Goal: Transaction & Acquisition: Purchase product/service

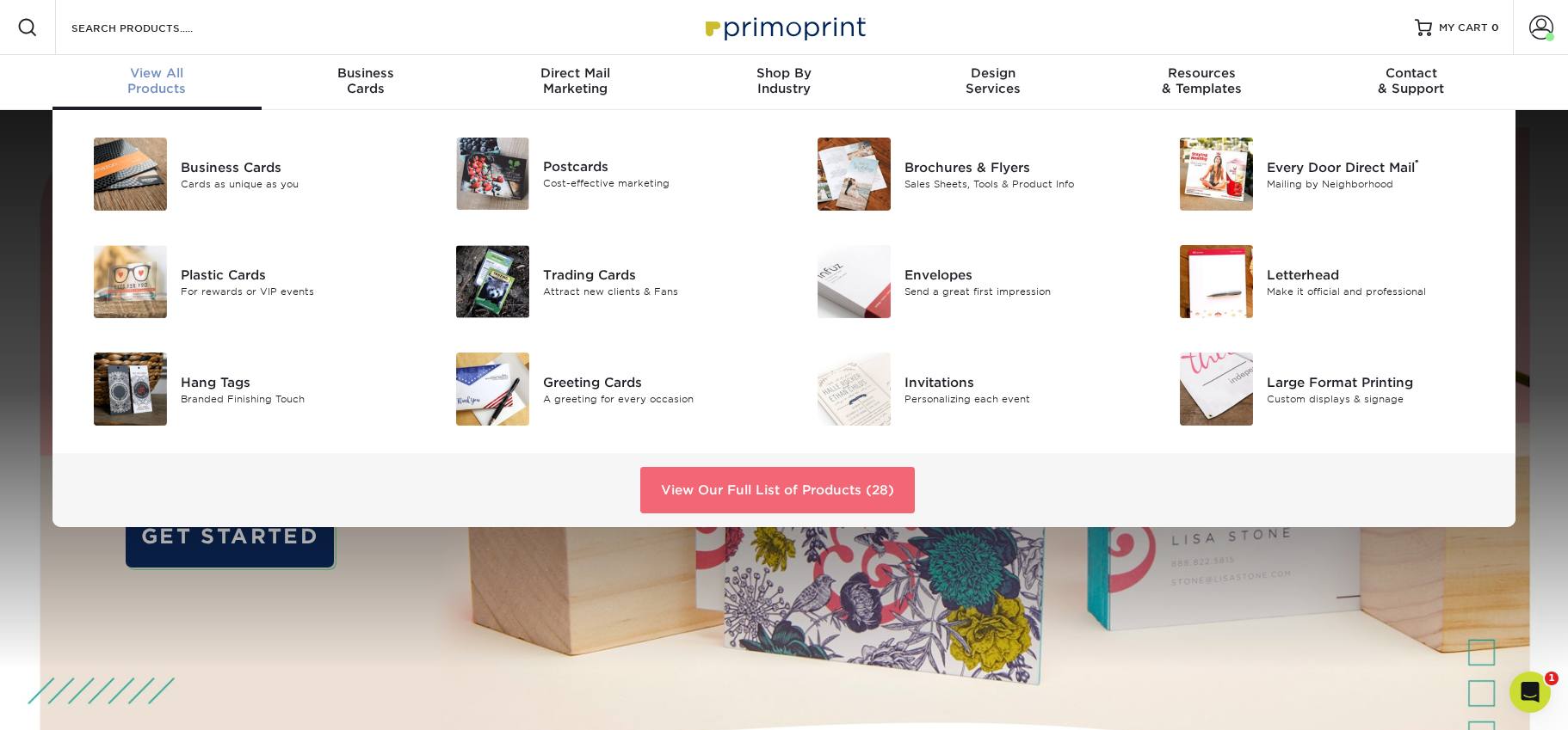
click at [723, 491] on link "View Our Full List of Products (28)" at bounding box center [778, 489] width 274 height 46
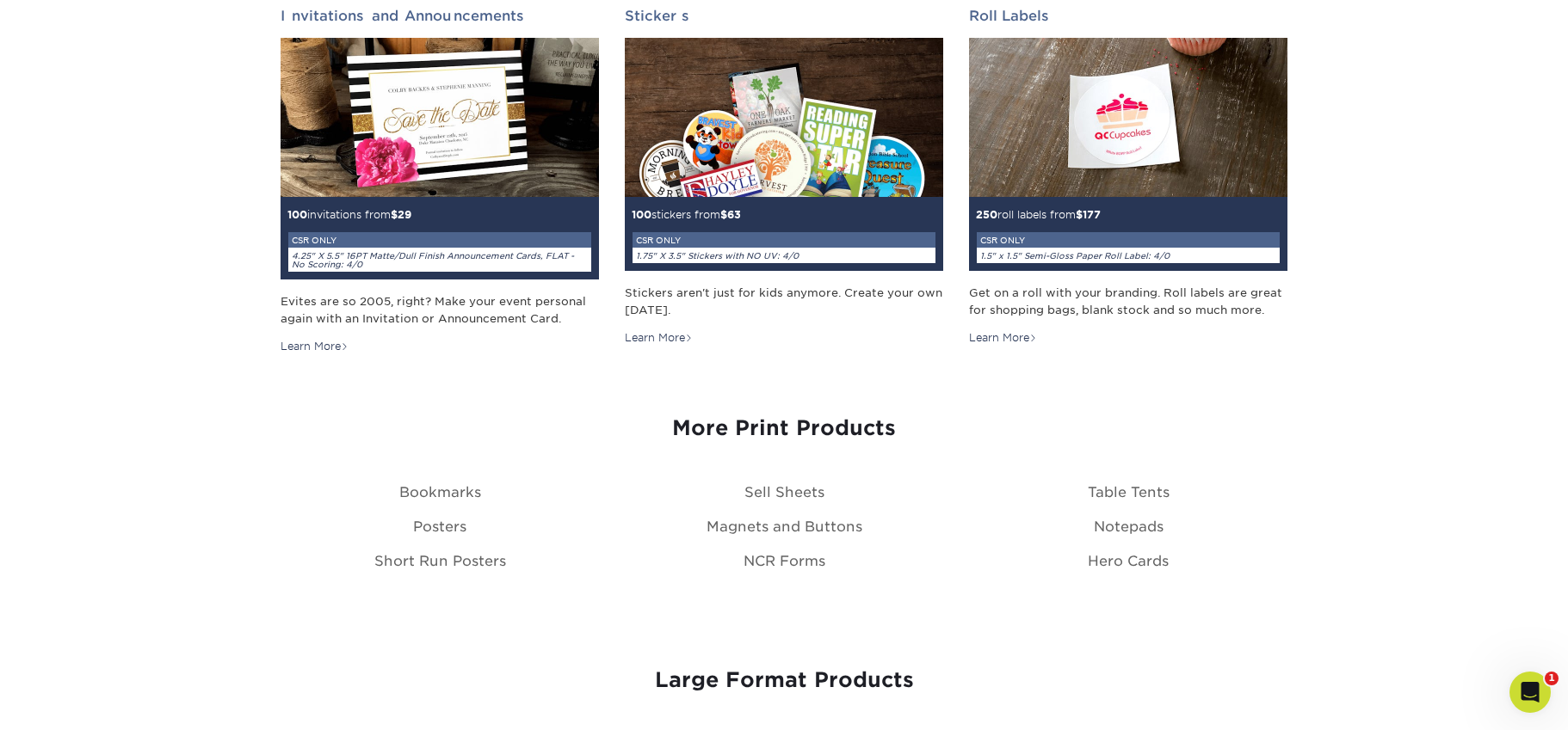
scroll to position [1922, 0]
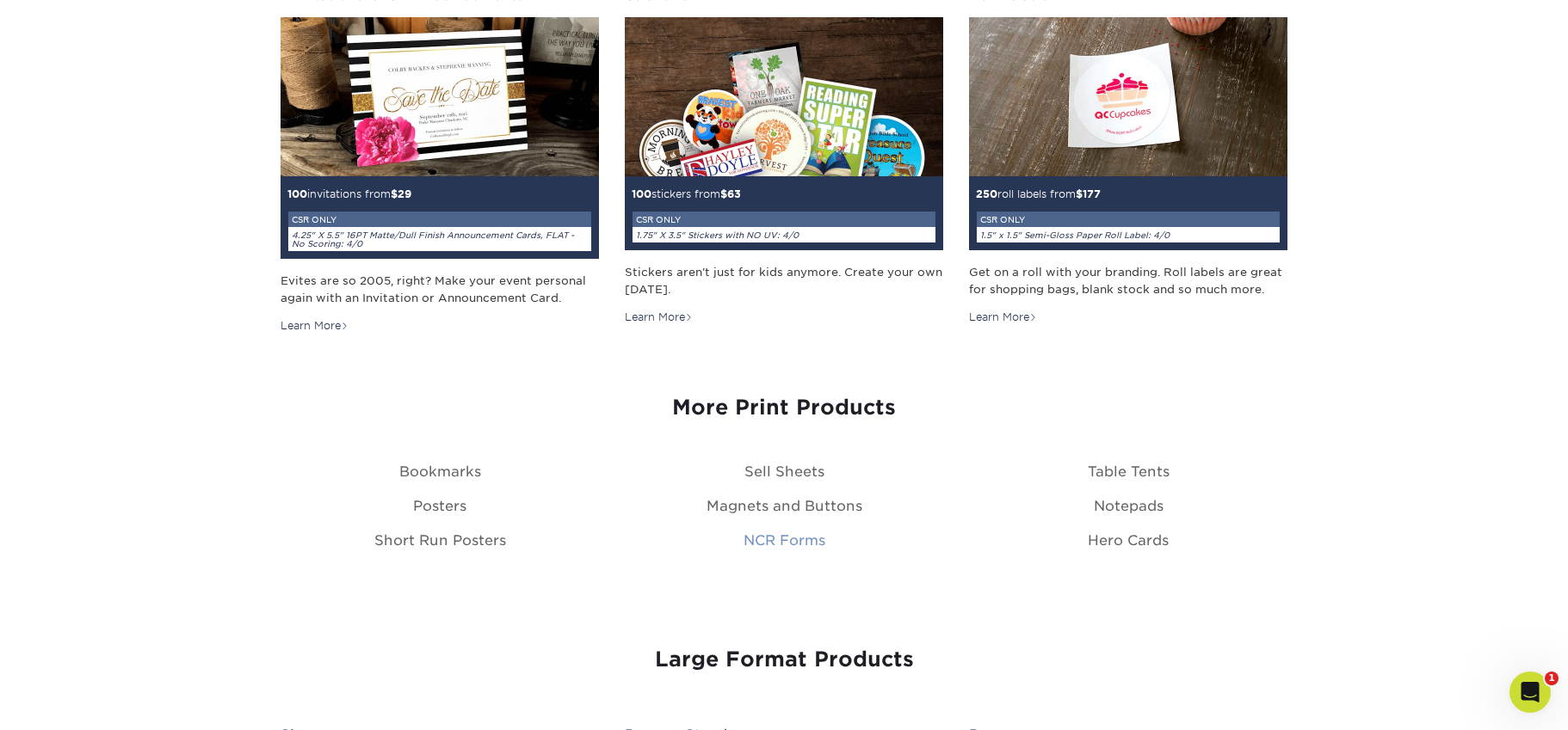
click at [778, 541] on link "NCR Forms" at bounding box center [785, 540] width 82 height 16
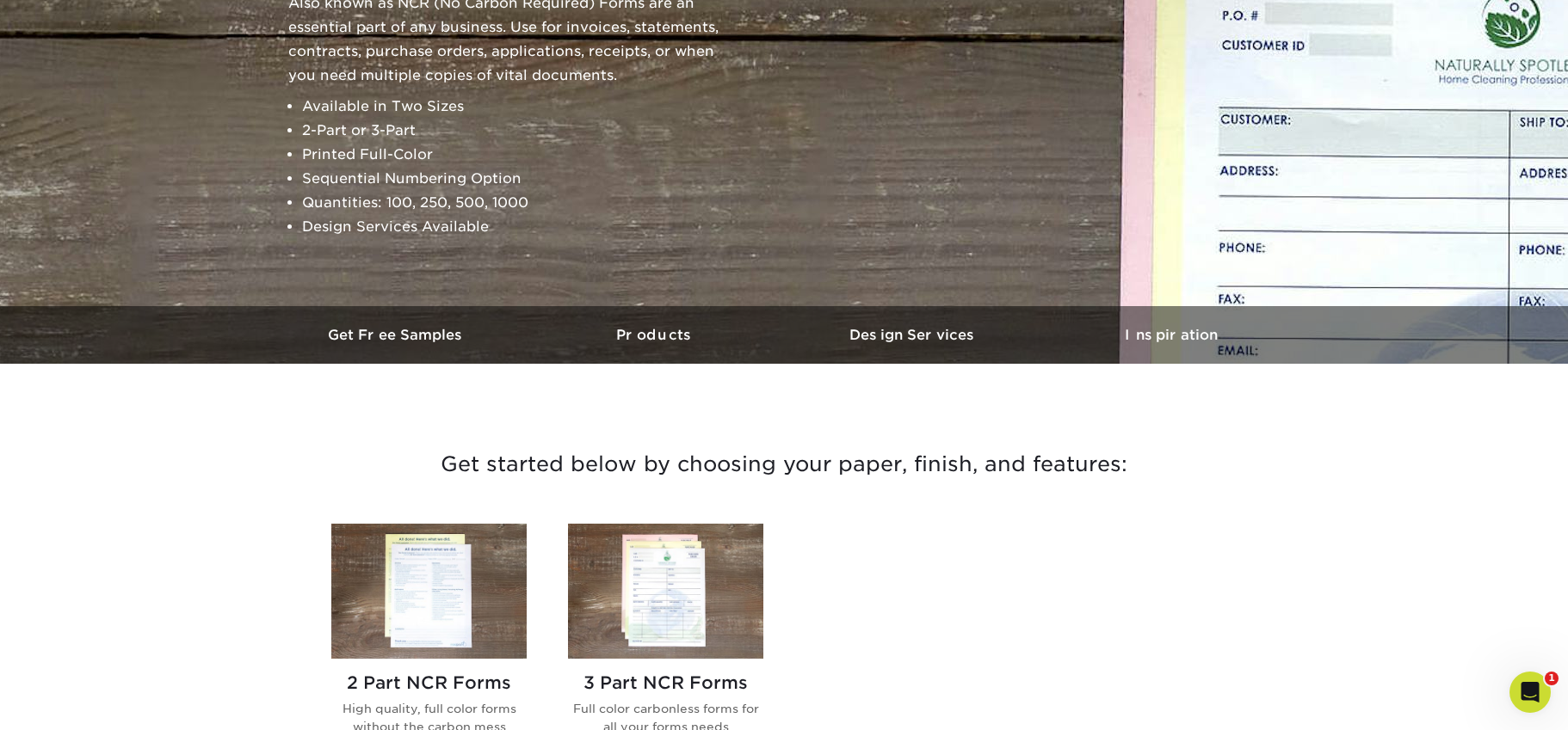
scroll to position [474, 0]
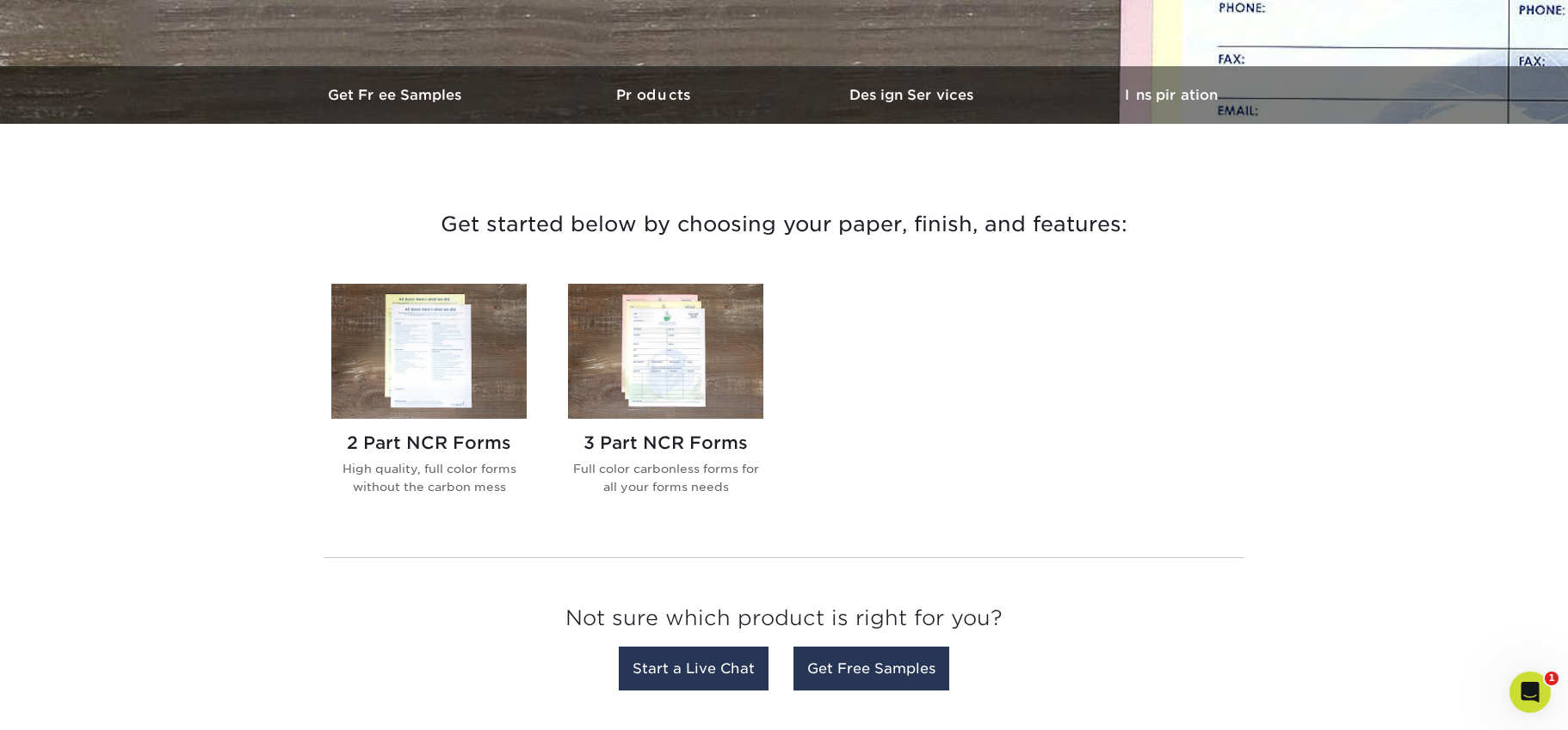
click at [660, 337] on img at bounding box center [665, 351] width 195 height 135
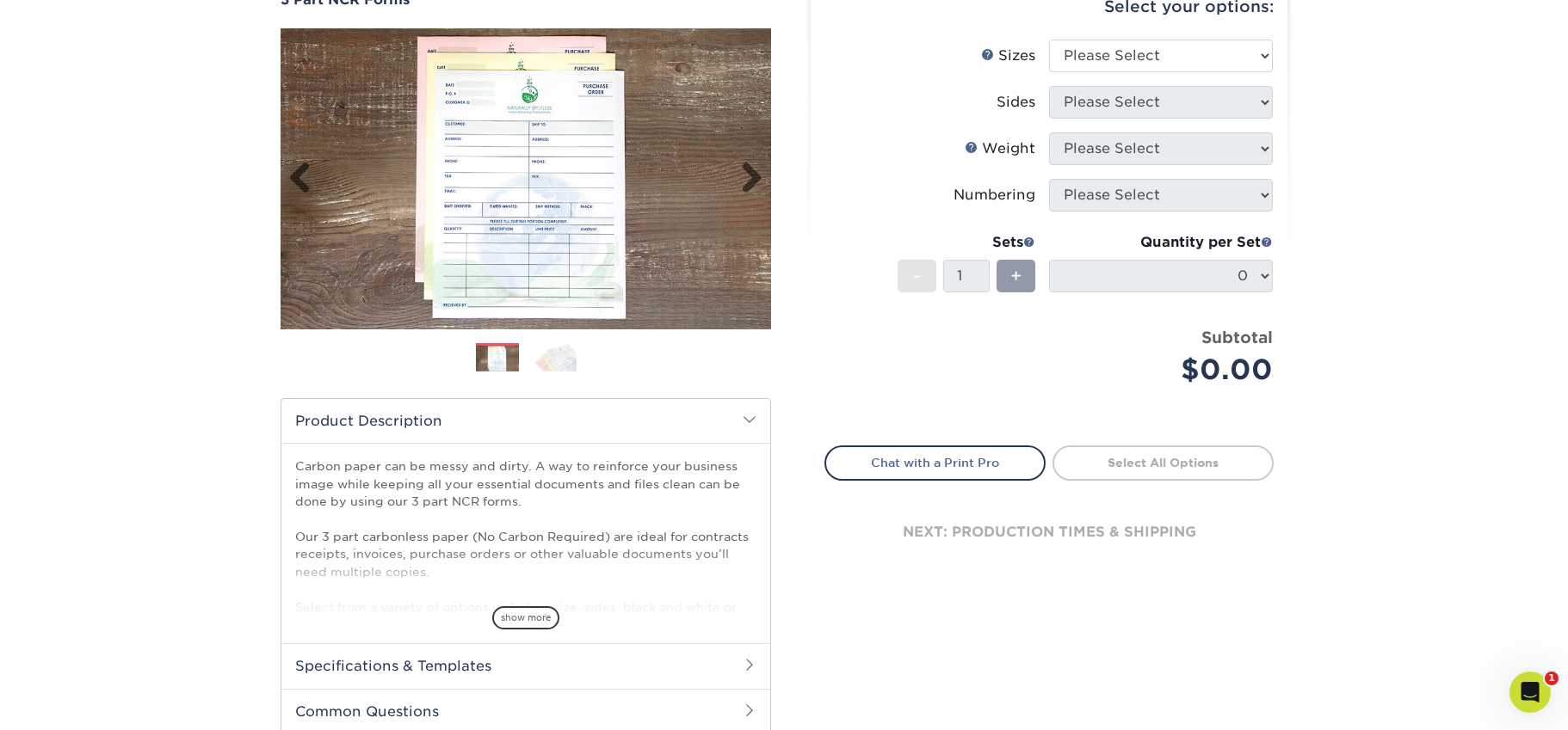
scroll to position [56, 0]
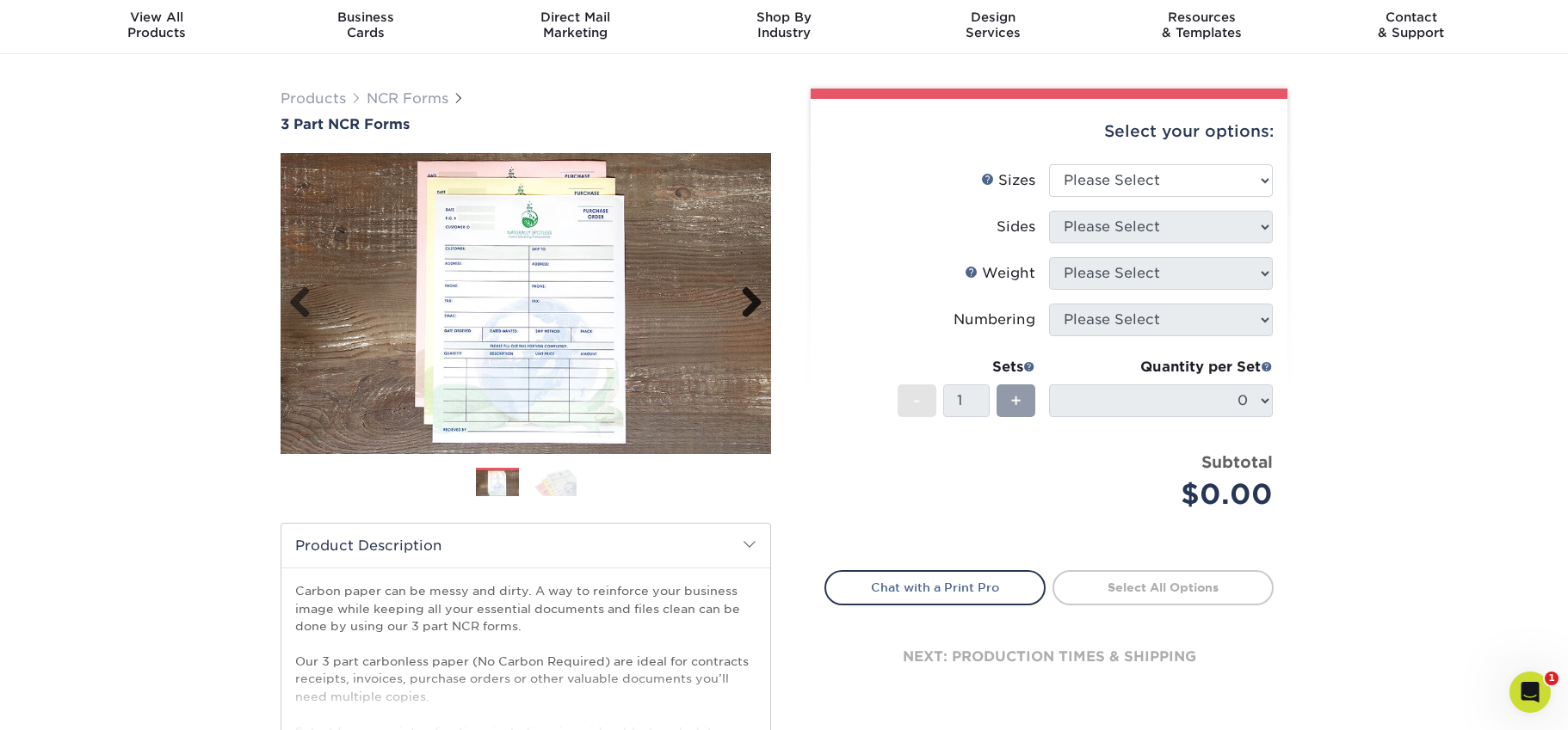
click at [756, 303] on link "Next" at bounding box center [745, 303] width 35 height 35
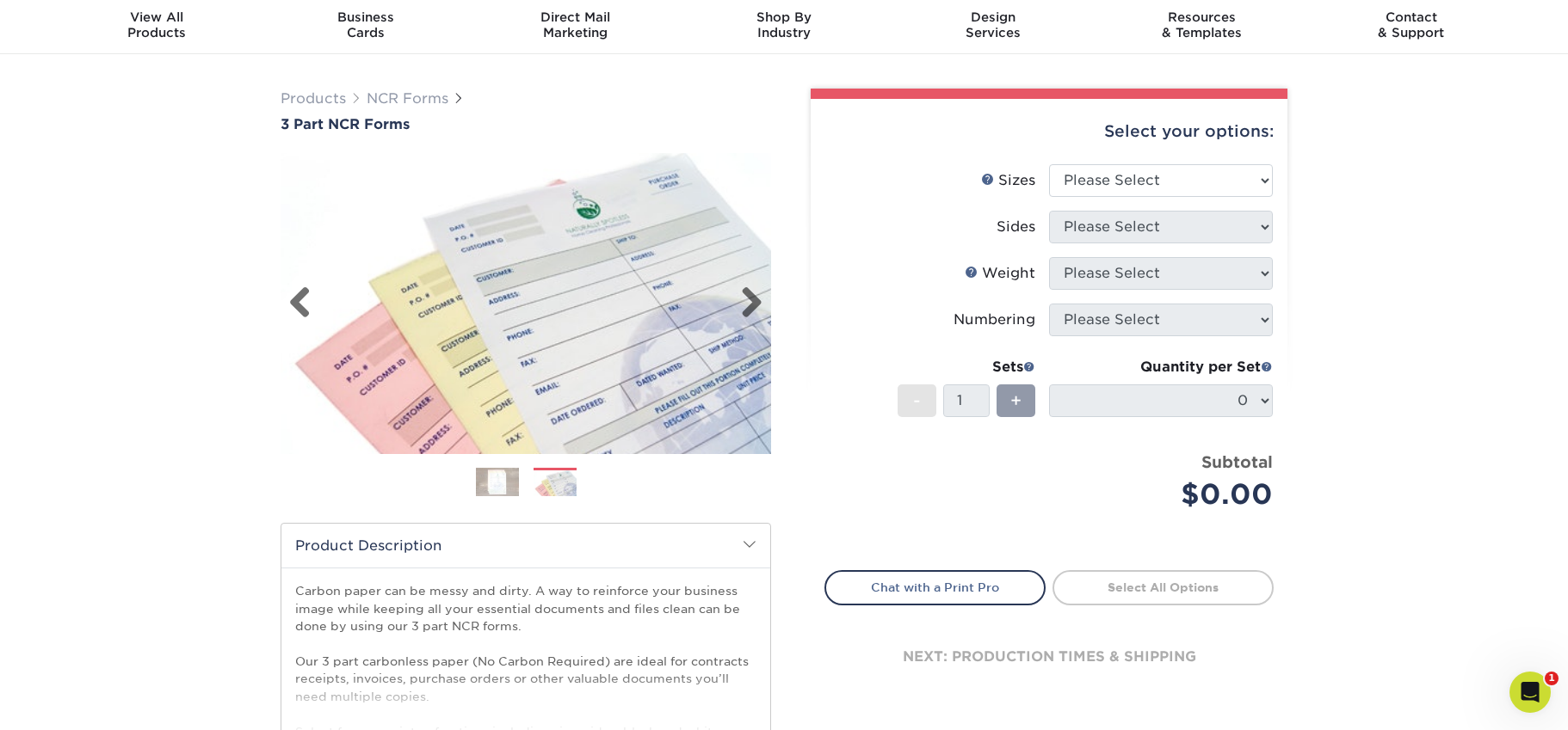
click at [633, 261] on img at bounding box center [526, 303] width 491 height 339
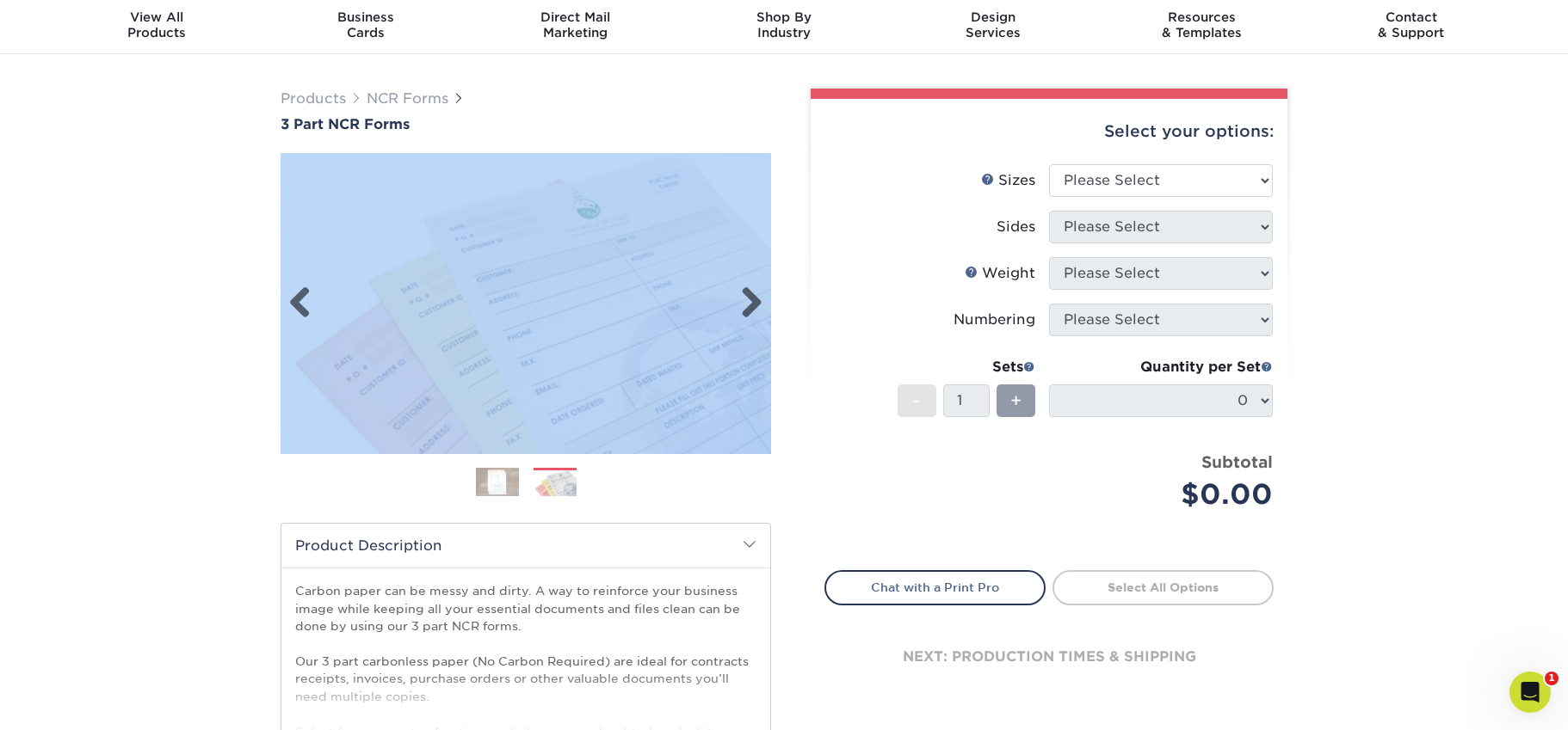
click at [303, 343] on img at bounding box center [526, 303] width 491 height 339
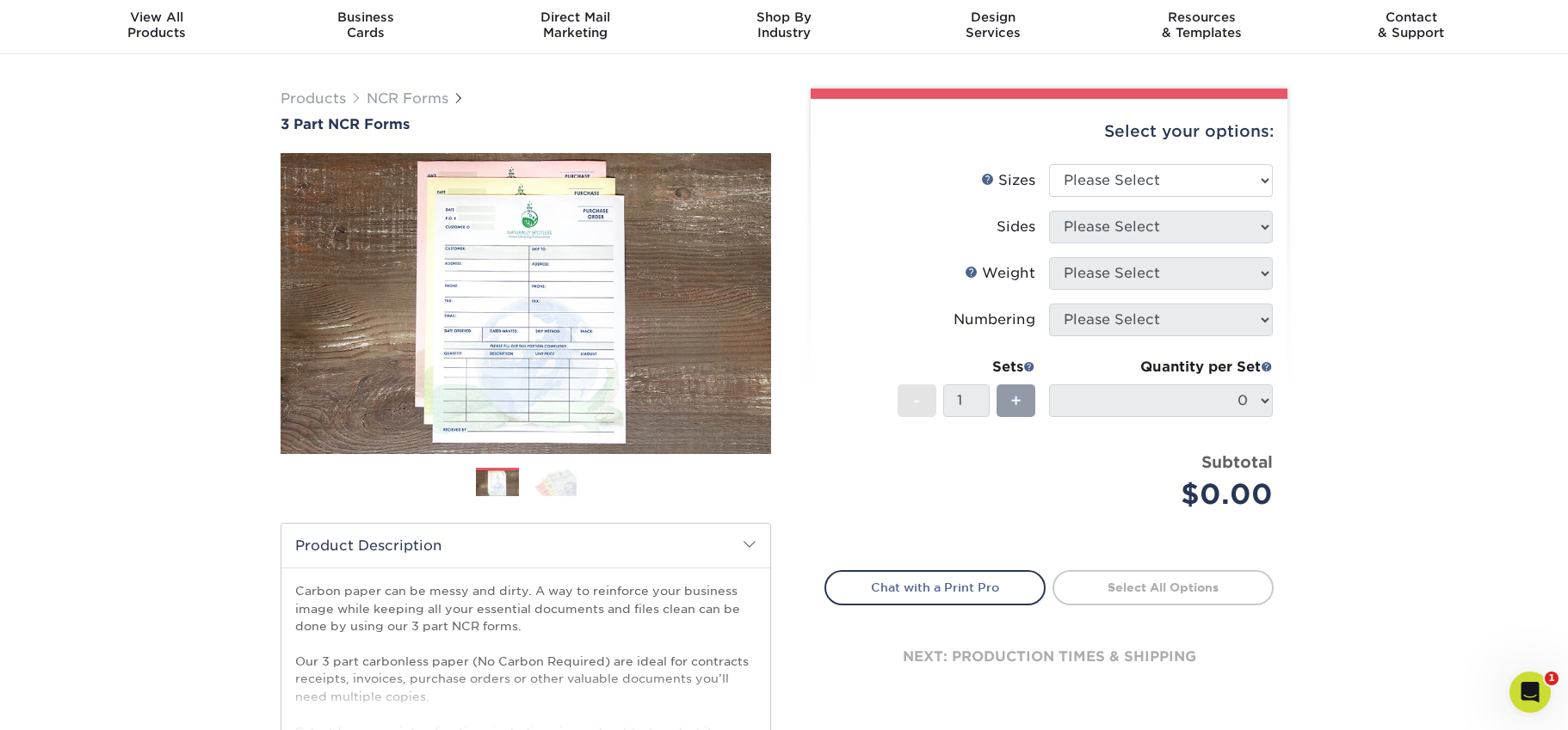
click at [553, 487] on img at bounding box center [554, 481] width 43 height 30
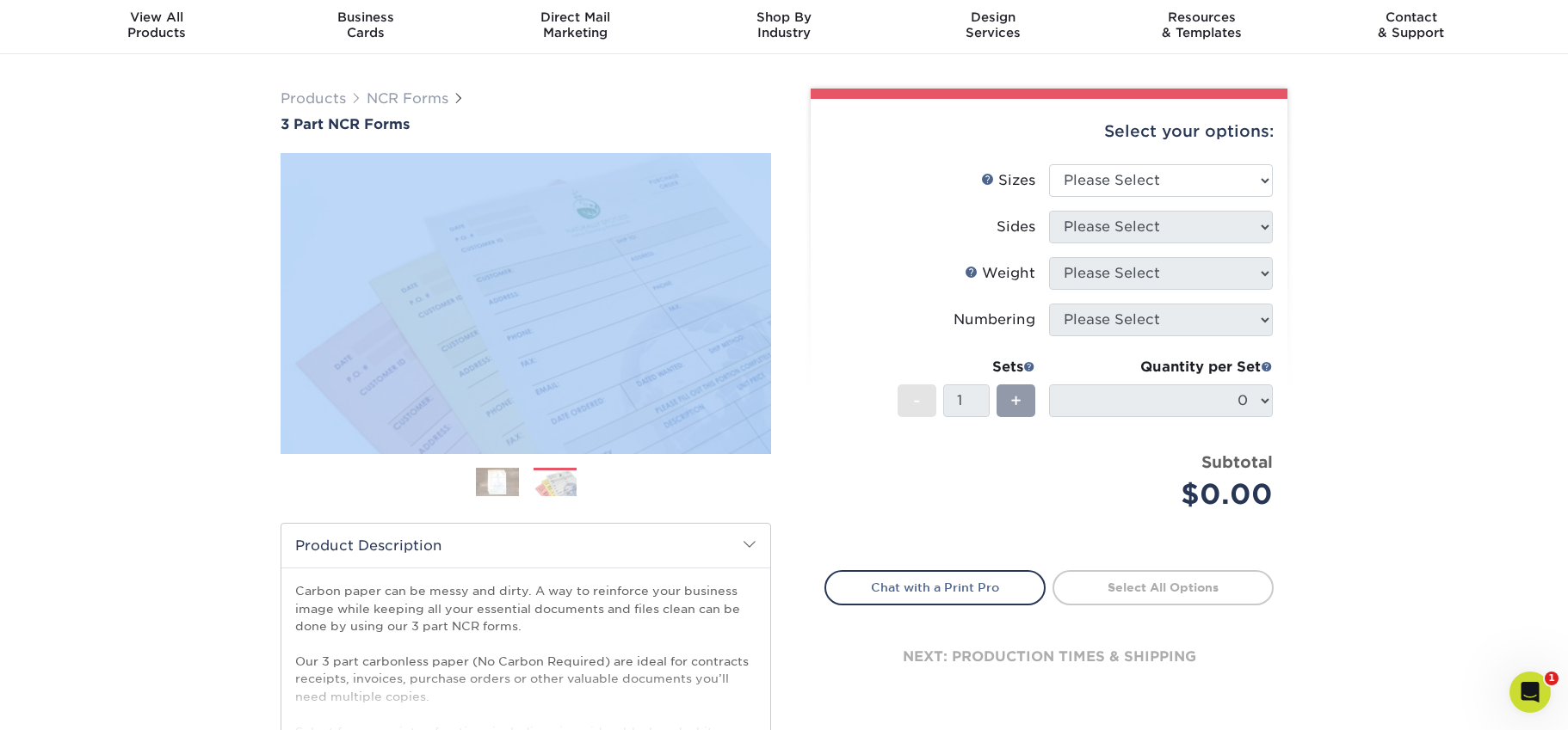
click at [493, 484] on img at bounding box center [497, 481] width 43 height 30
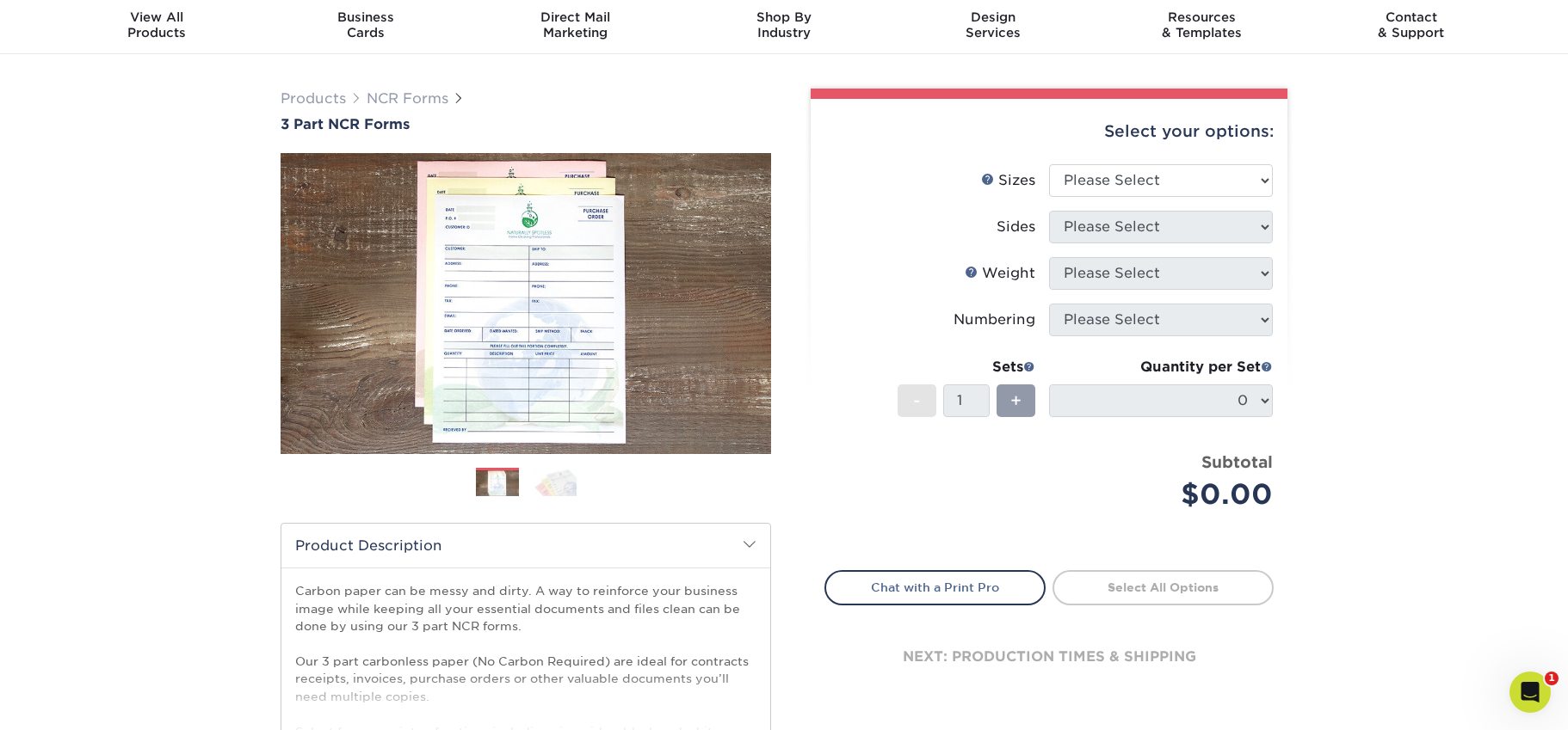
click at [201, 380] on div "Products NCR Forms 3 Part NCR Forms Next" at bounding box center [784, 514] width 1568 height 919
click at [462, 314] on img at bounding box center [526, 303] width 491 height 339
click at [564, 476] on img at bounding box center [554, 481] width 43 height 30
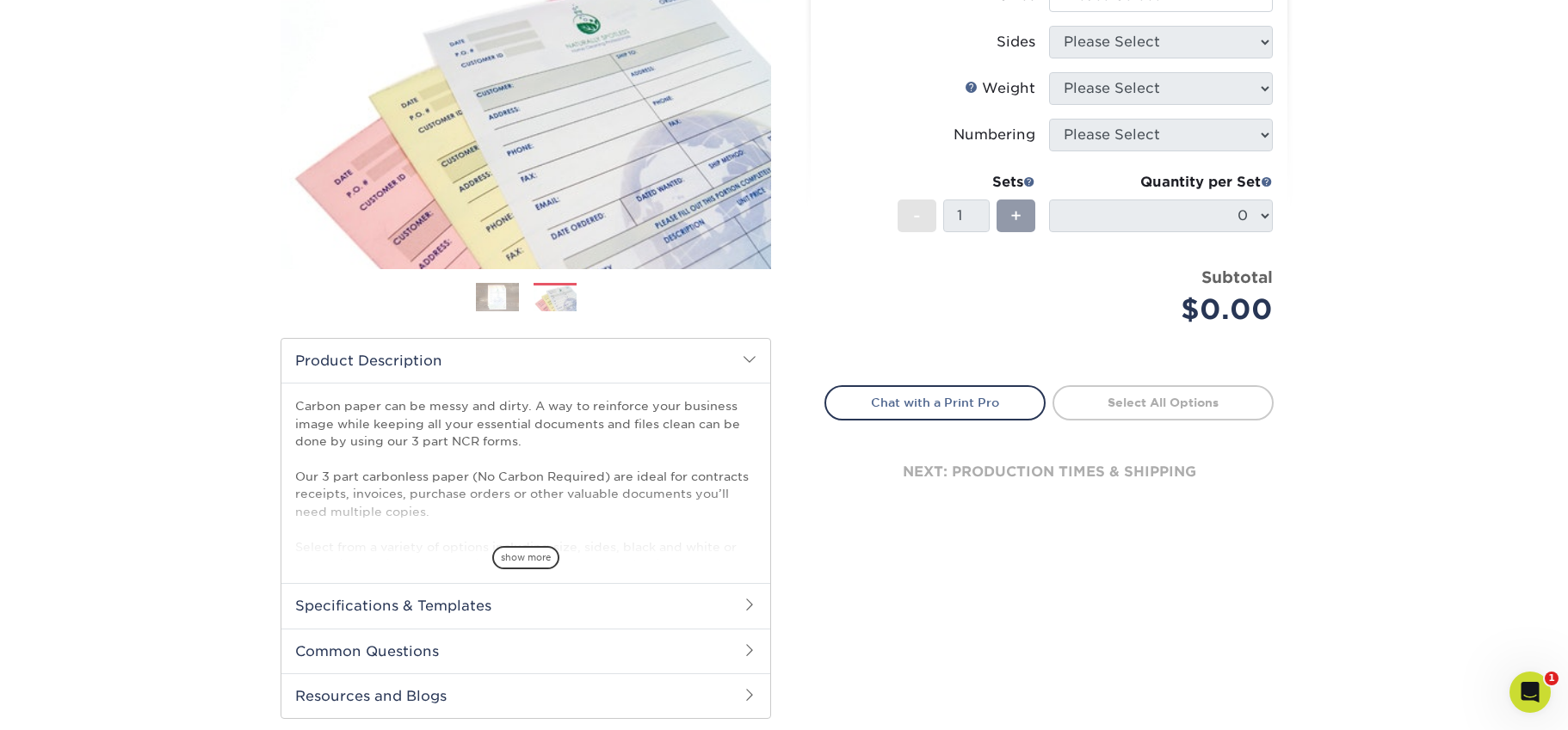
scroll to position [260, 0]
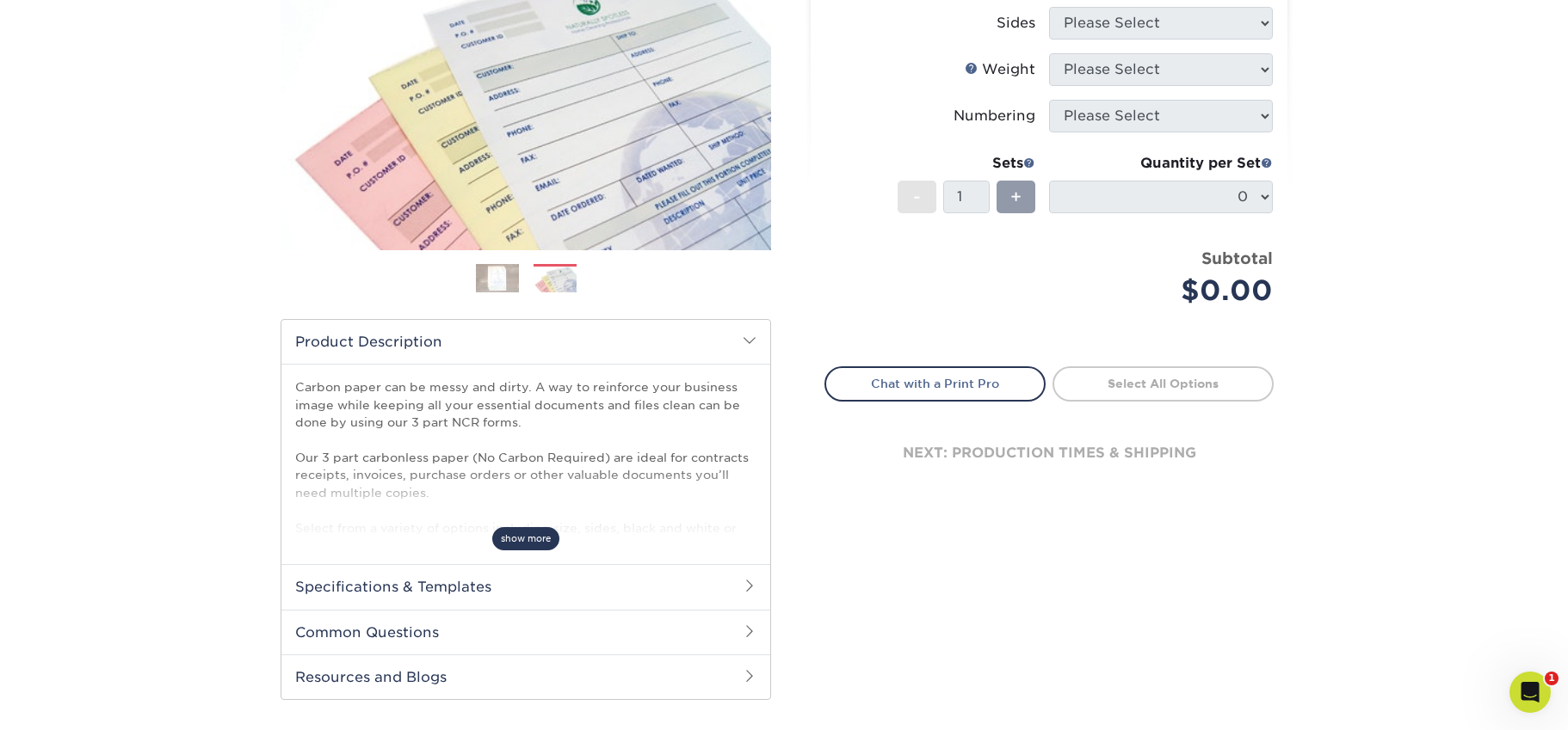
click at [555, 537] on span "show more" at bounding box center [526, 539] width 67 height 24
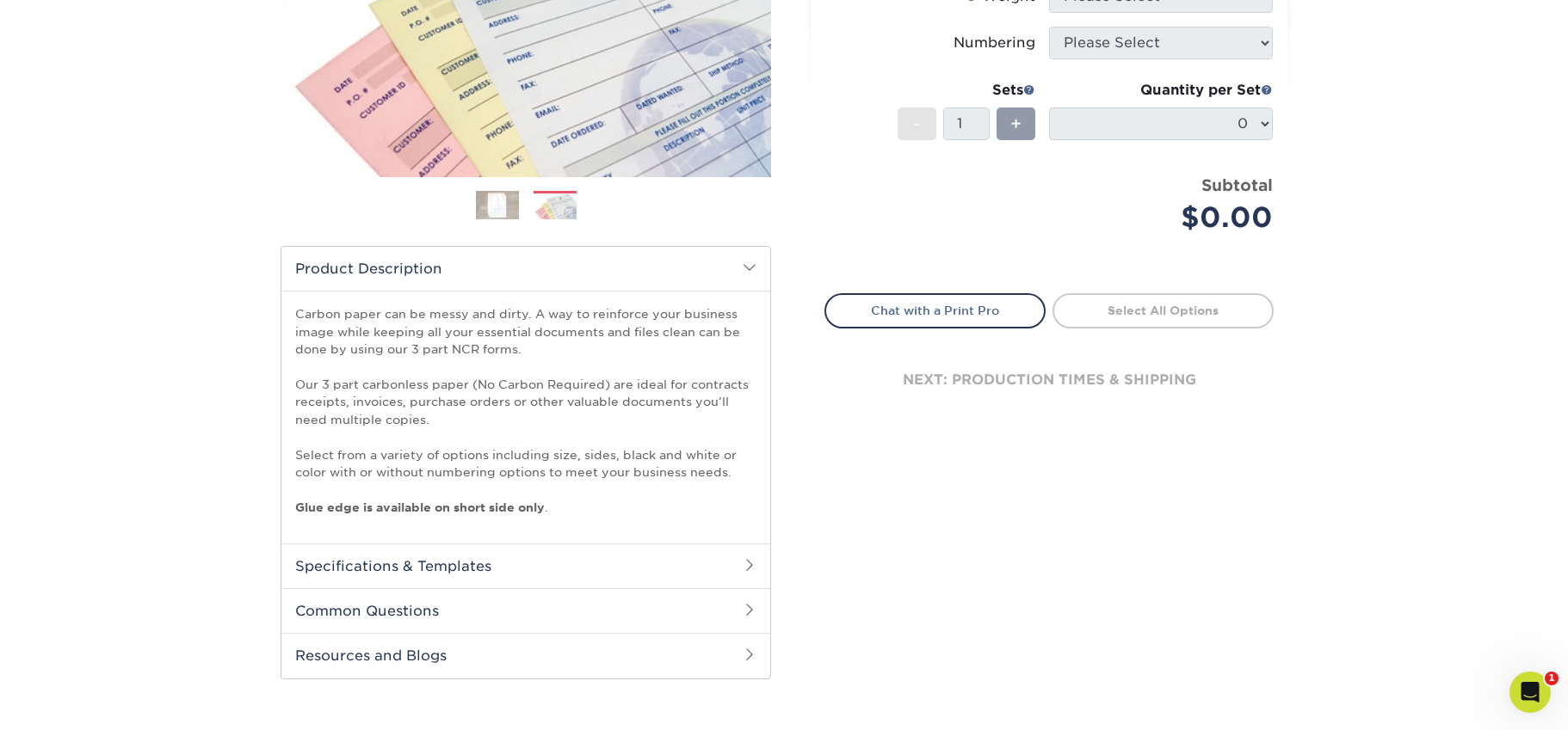
scroll to position [419, 0]
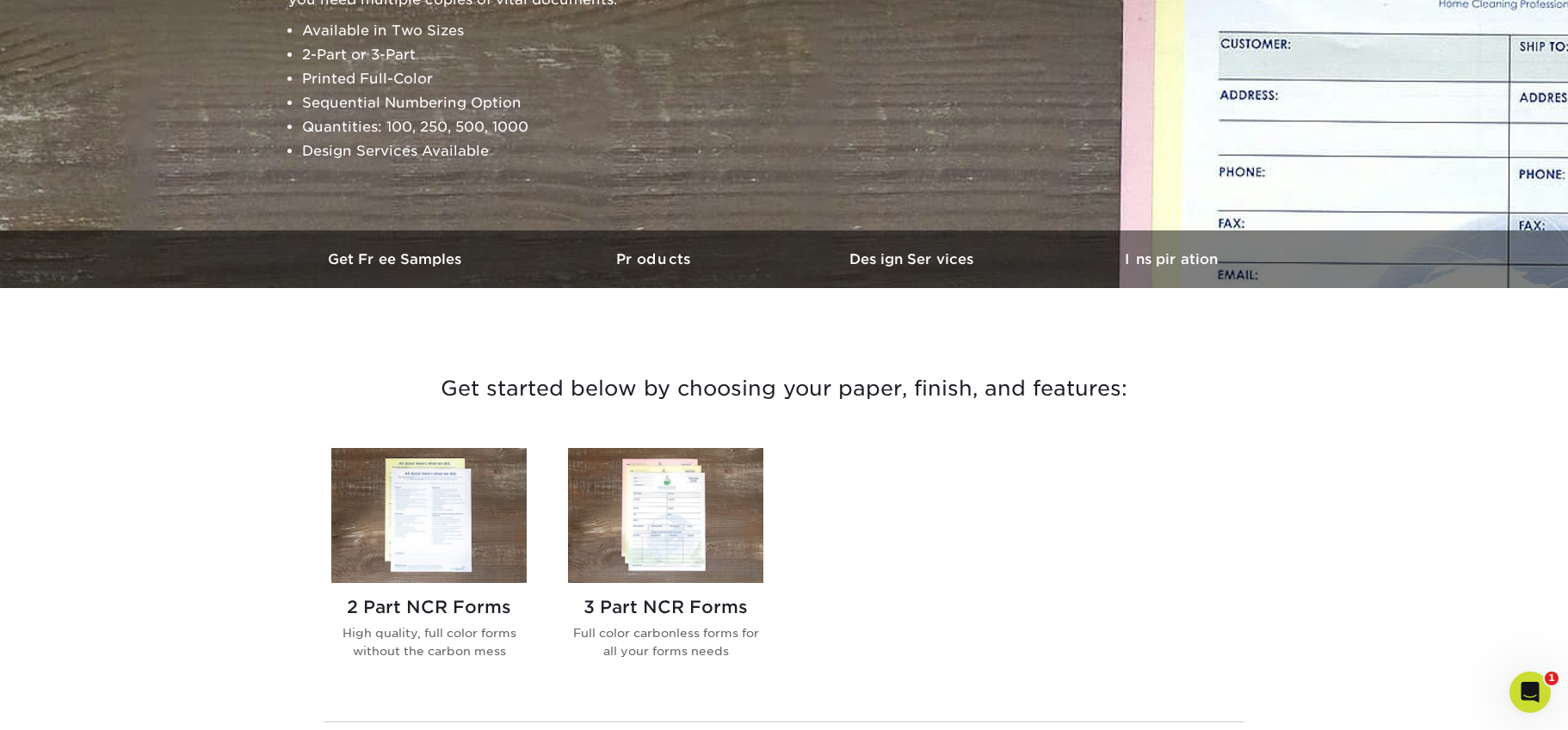
scroll to position [410, 0]
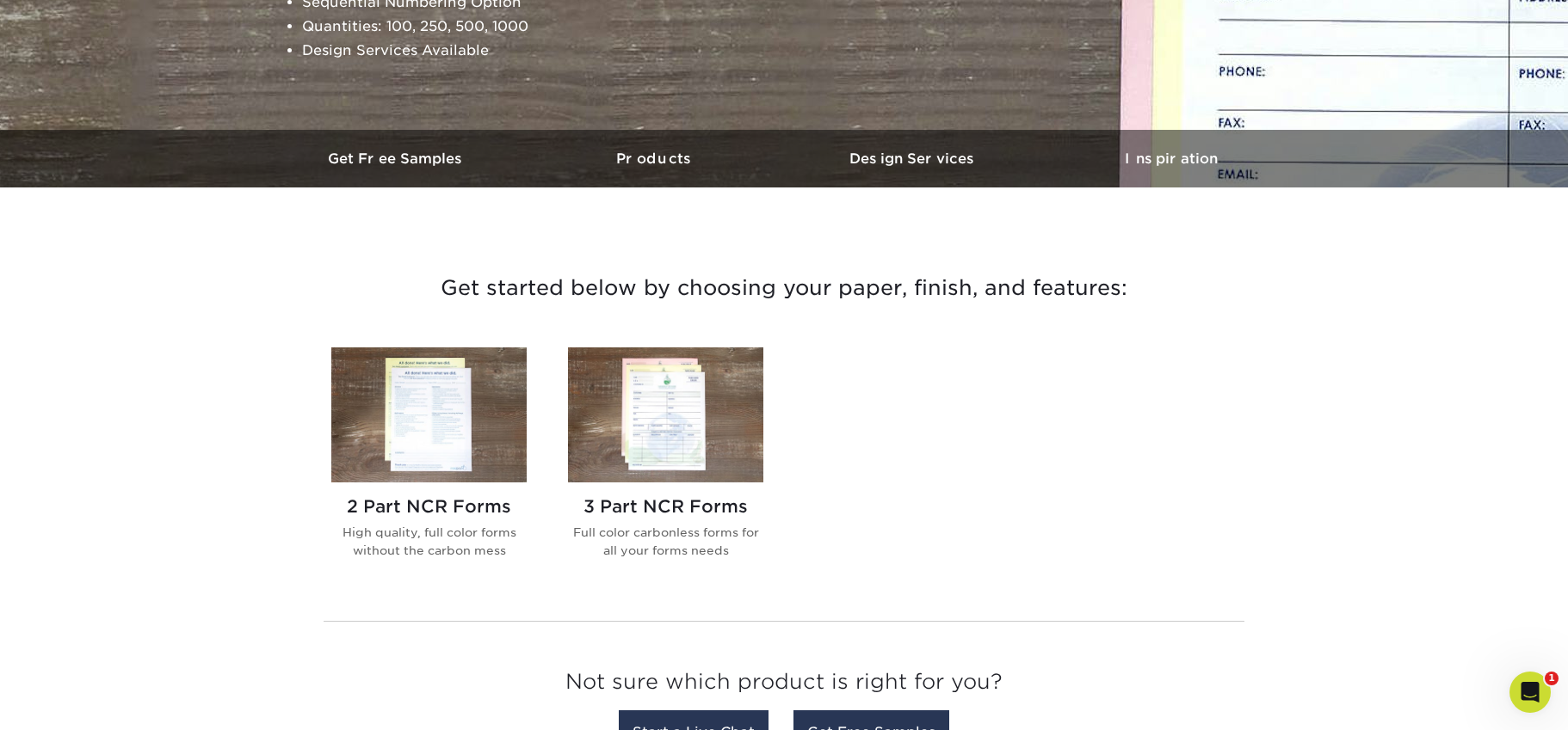
click at [415, 400] on img at bounding box center [429, 415] width 195 height 135
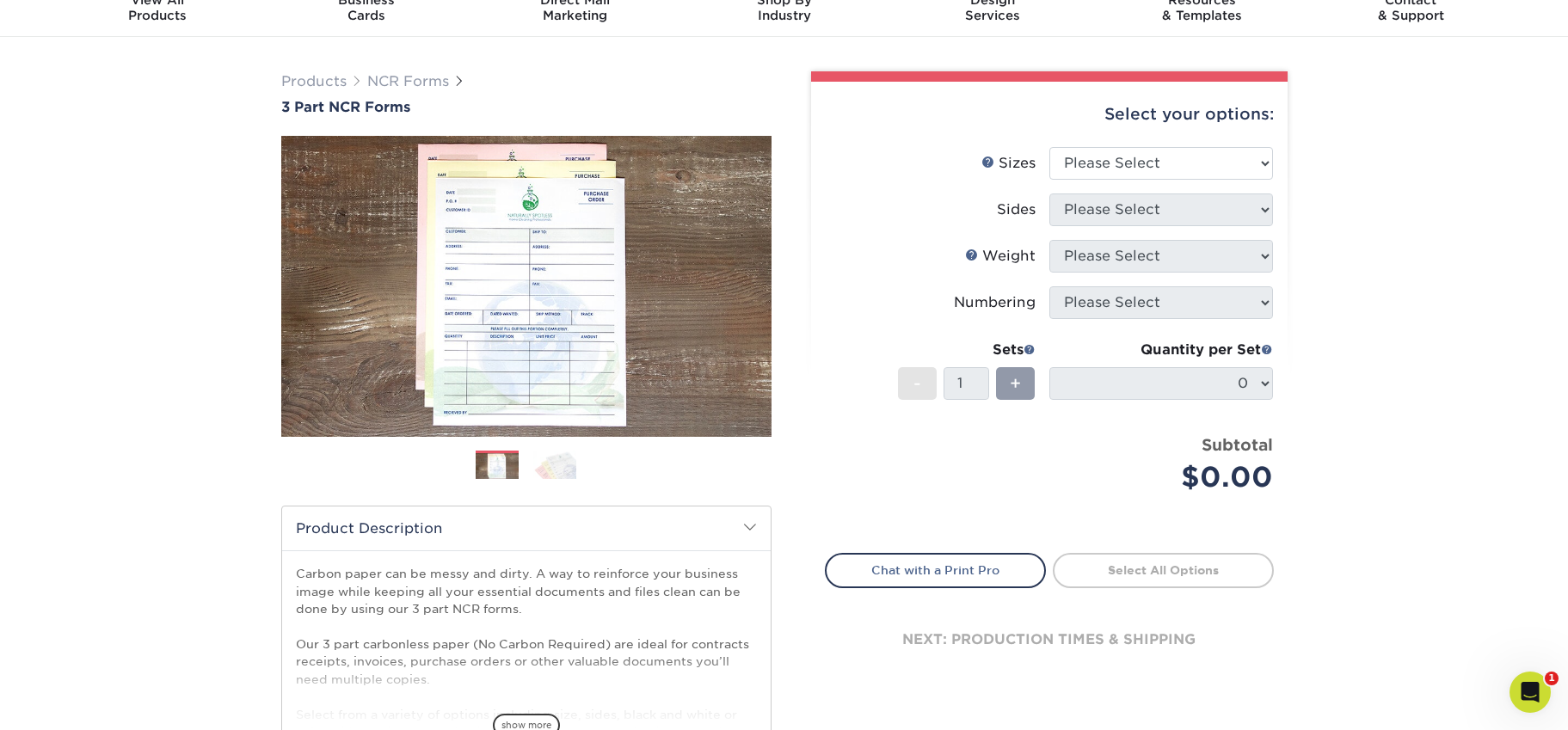
scroll to position [170, 0]
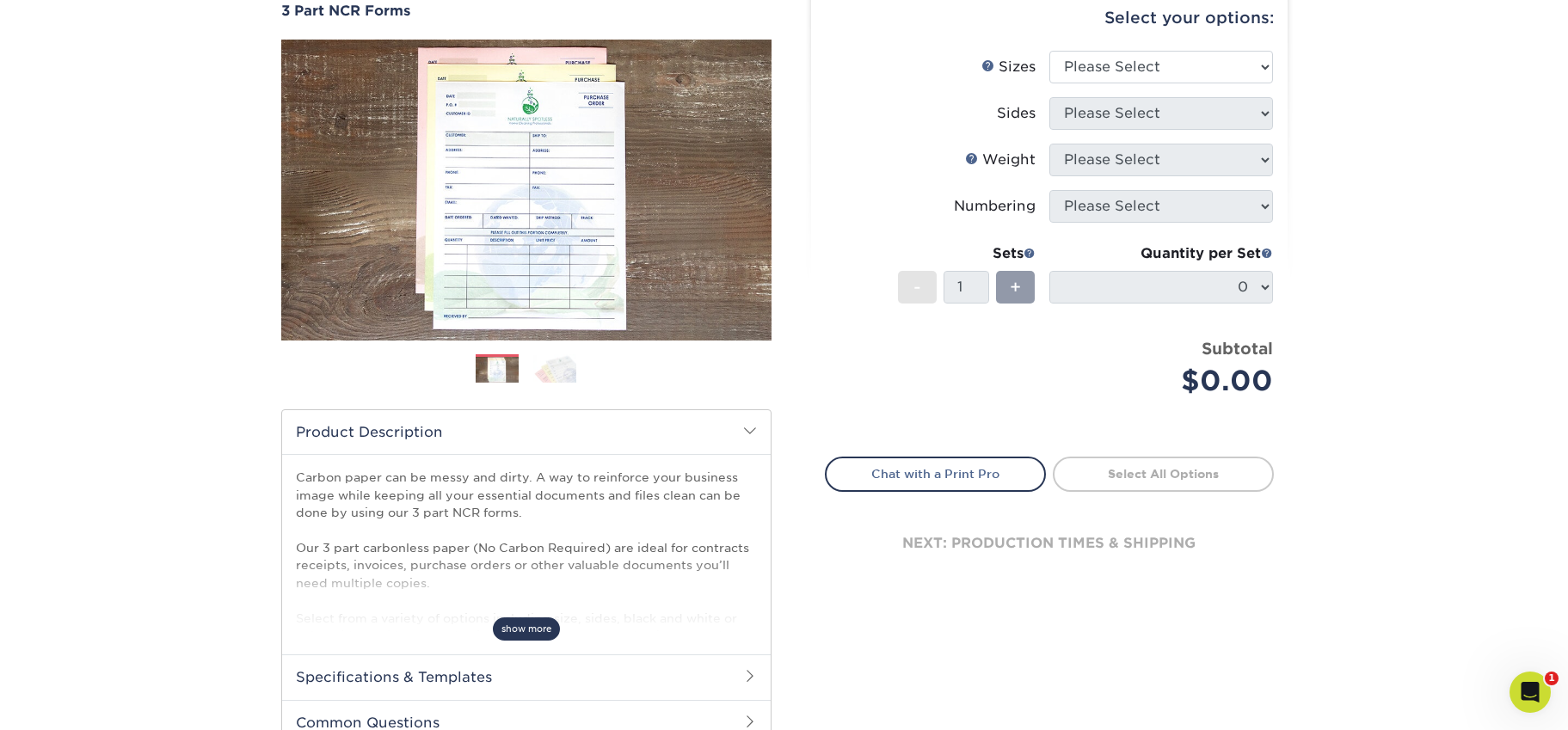
click at [522, 636] on span "show more" at bounding box center [527, 629] width 67 height 24
